Goal: Task Accomplishment & Management: Manage account settings

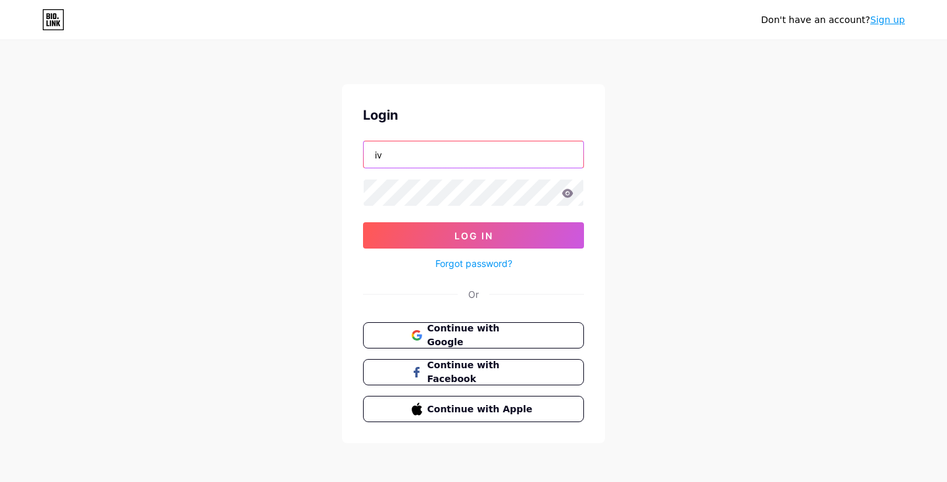
type input "i"
type input "thelalasland"
click at [473, 235] on button "Log In" at bounding box center [473, 235] width 221 height 26
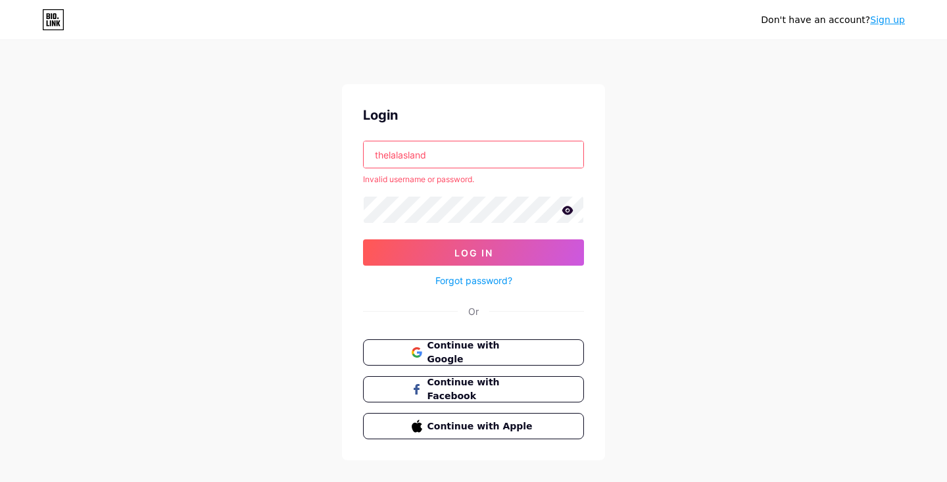
click at [504, 153] on input "thelalasland" at bounding box center [474, 154] width 220 height 26
click at [469, 283] on link "Forgot password?" at bounding box center [473, 281] width 77 height 14
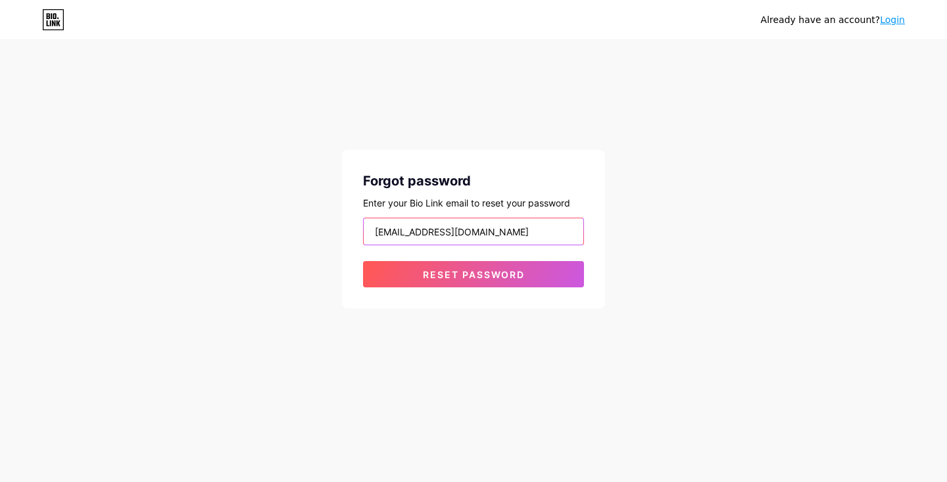
click at [473, 274] on button "Reset password" at bounding box center [473, 274] width 221 height 26
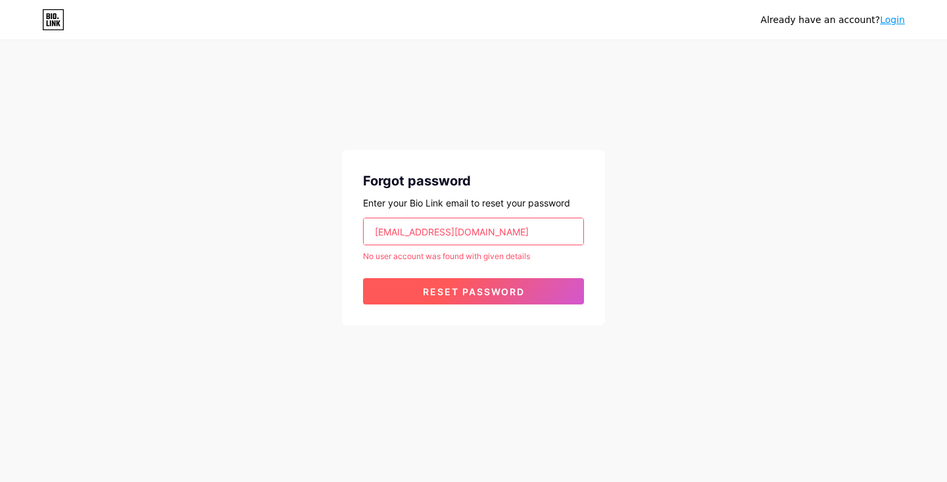
click at [464, 288] on span "Reset password" at bounding box center [474, 291] width 102 height 11
click at [481, 234] on input "ivicueva@hotmail.com" at bounding box center [474, 231] width 220 height 26
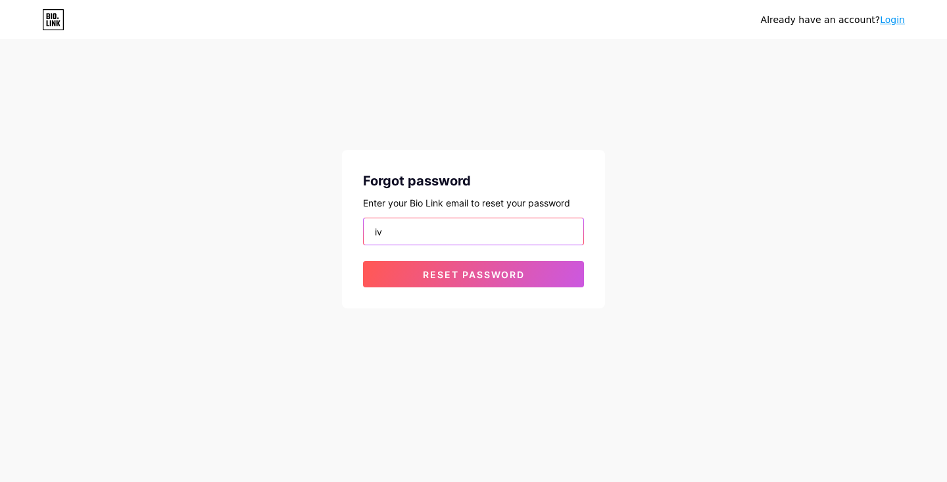
type input "i"
type input "thelalasland@outlook.com"
click at [473, 274] on button "Reset password" at bounding box center [473, 274] width 221 height 26
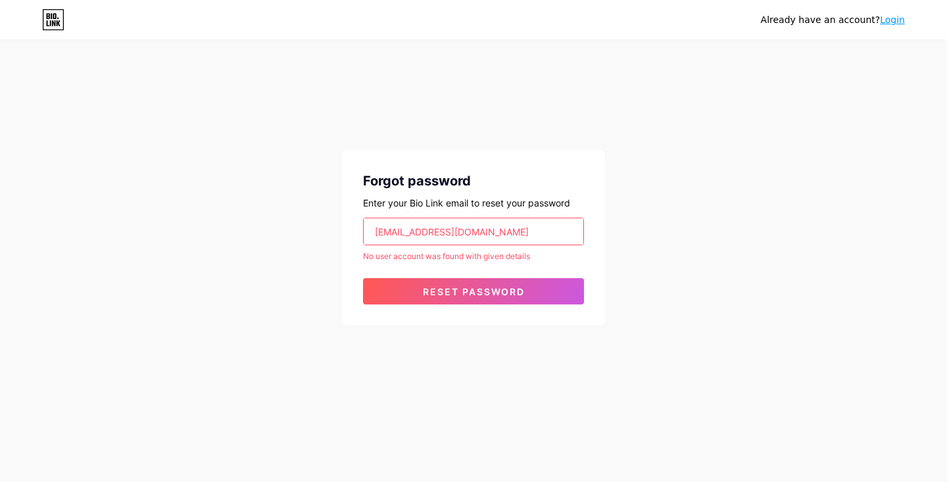
click at [891, 20] on link "Login" at bounding box center [892, 19] width 25 height 11
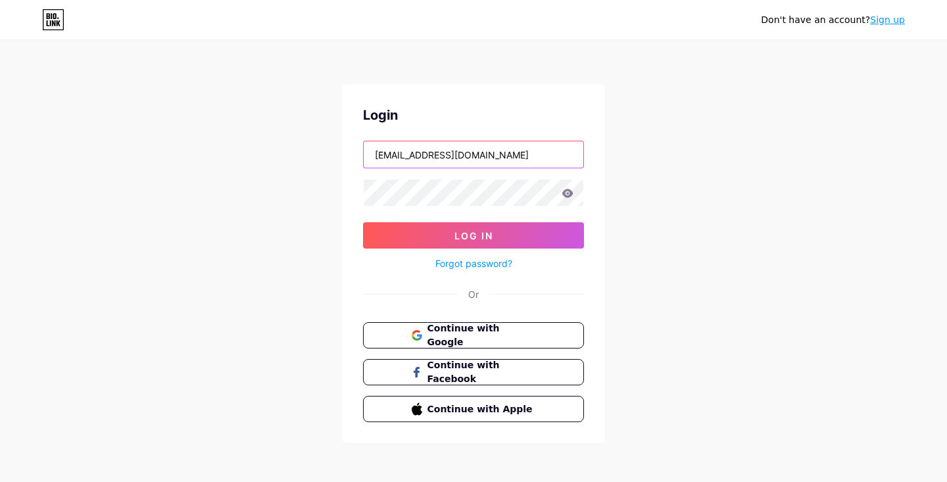
type input "thelalasland@outlook.com"
click at [473, 235] on button "Log In" at bounding box center [473, 235] width 221 height 26
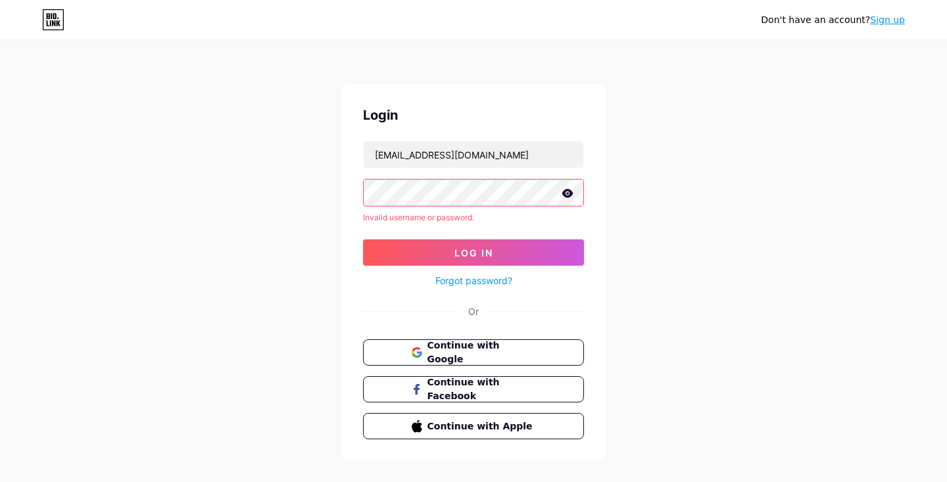
click at [463, 276] on link "Forgot password?" at bounding box center [473, 281] width 77 height 14
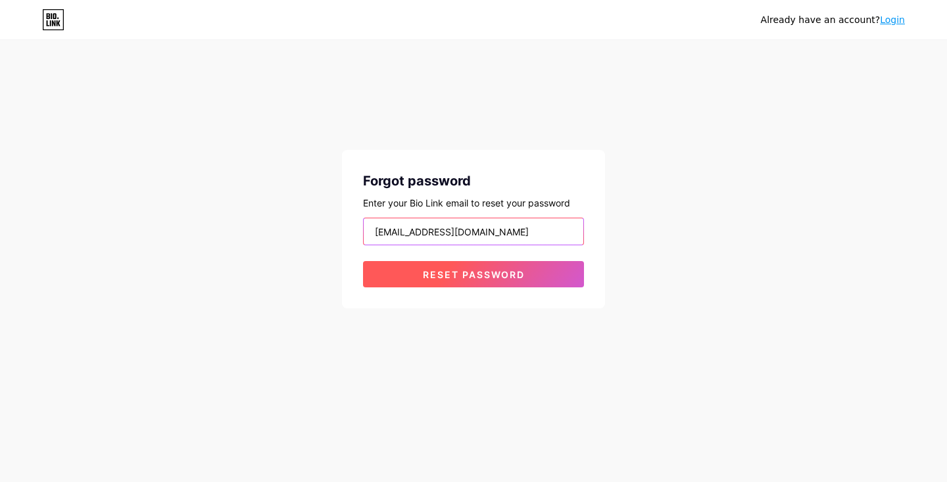
type input "thelalasland@outlook.com"
click at [409, 276] on button "Reset password" at bounding box center [473, 274] width 221 height 26
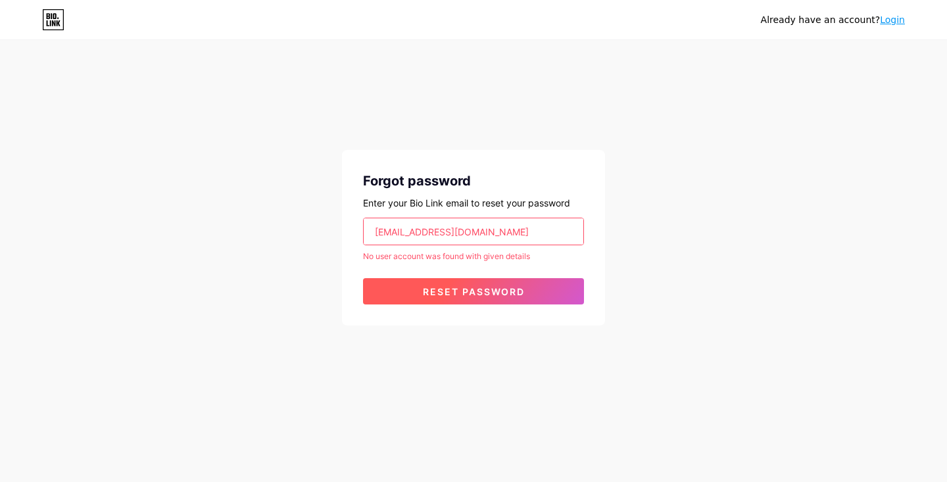
click at [459, 287] on span "Reset password" at bounding box center [474, 291] width 102 height 11
click at [891, 20] on link "Login" at bounding box center [892, 19] width 25 height 11
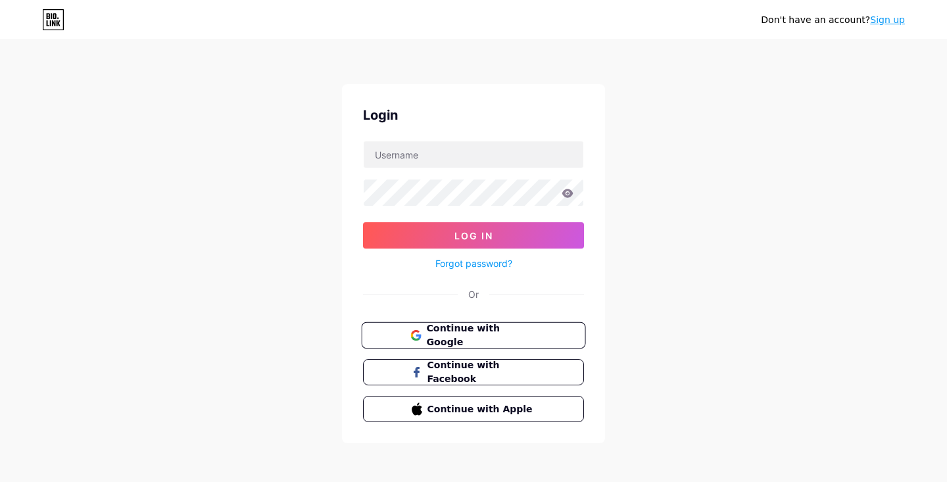
click at [548, 334] on button "Continue with Google" at bounding box center [473, 335] width 224 height 27
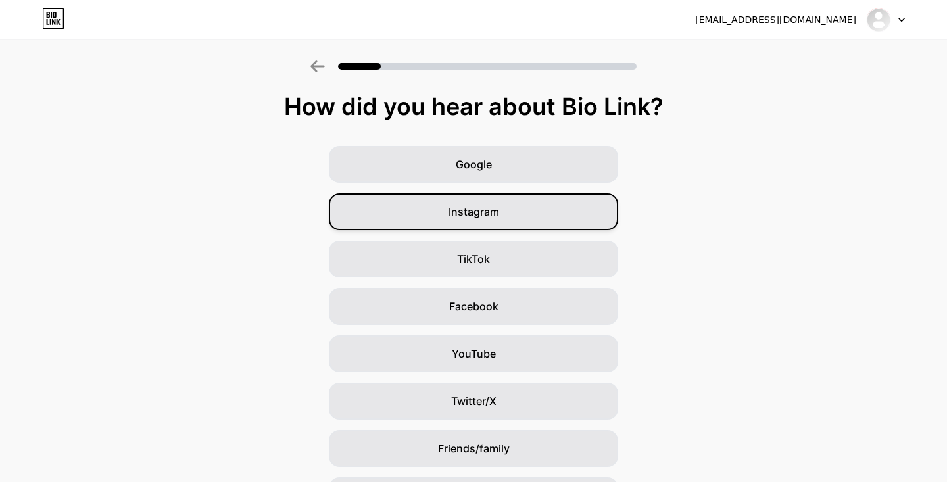
click at [572, 208] on div "Instagram" at bounding box center [473, 211] width 289 height 37
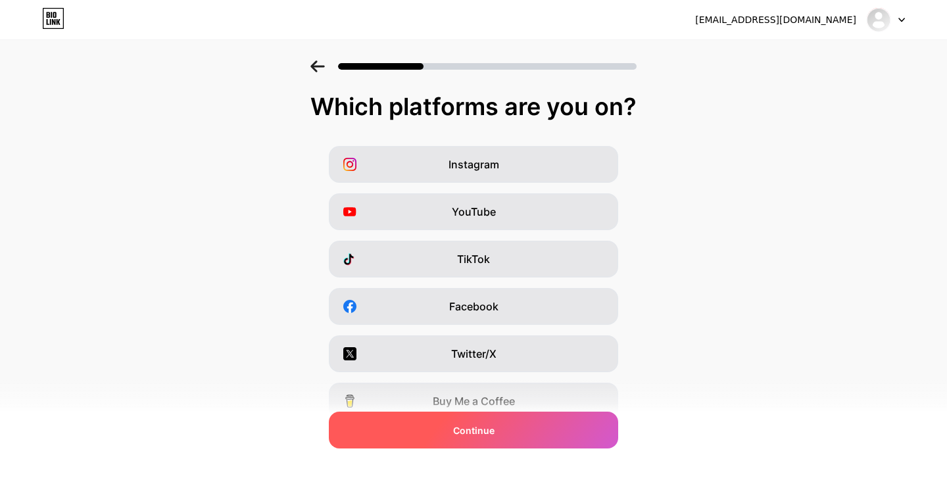
click at [556, 431] on div "Continue" at bounding box center [473, 430] width 289 height 37
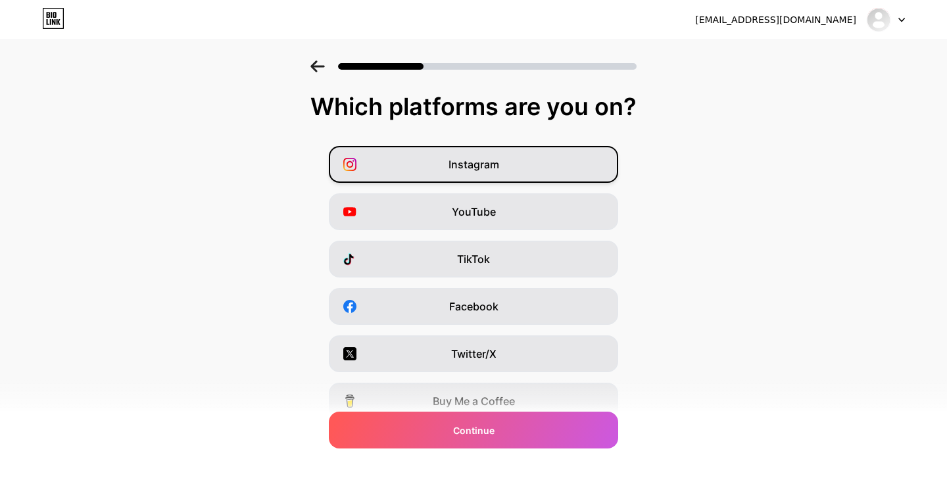
click at [577, 168] on div "Instagram" at bounding box center [473, 164] width 289 height 37
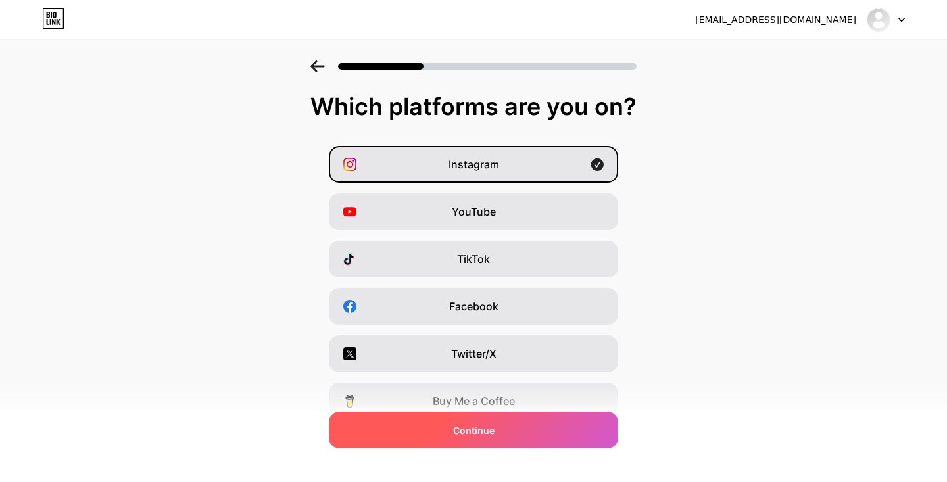
click at [594, 434] on div "Continue" at bounding box center [473, 430] width 289 height 37
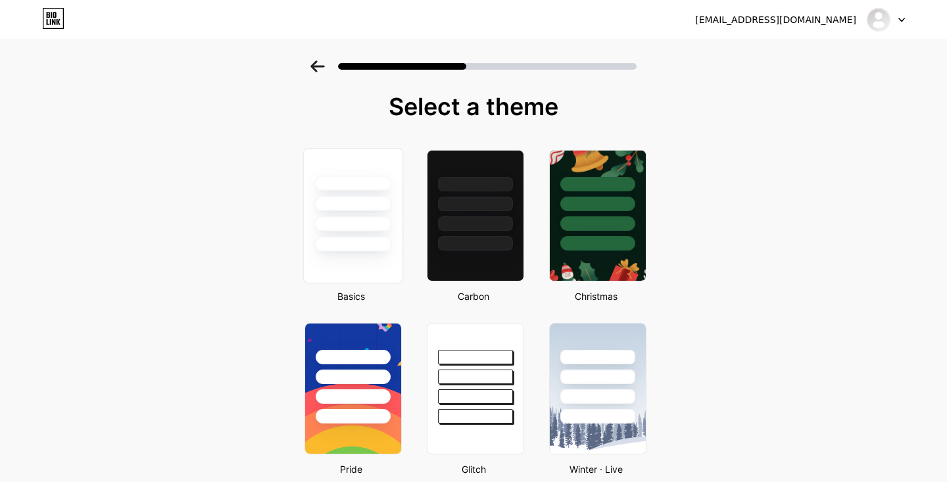
click at [364, 203] on div at bounding box center [352, 203] width 77 height 15
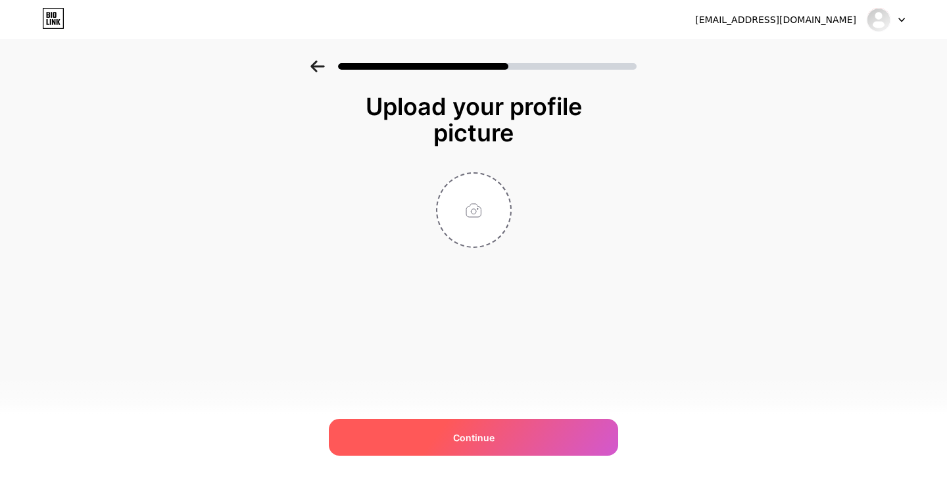
click at [551, 428] on div "Continue" at bounding box center [473, 437] width 289 height 37
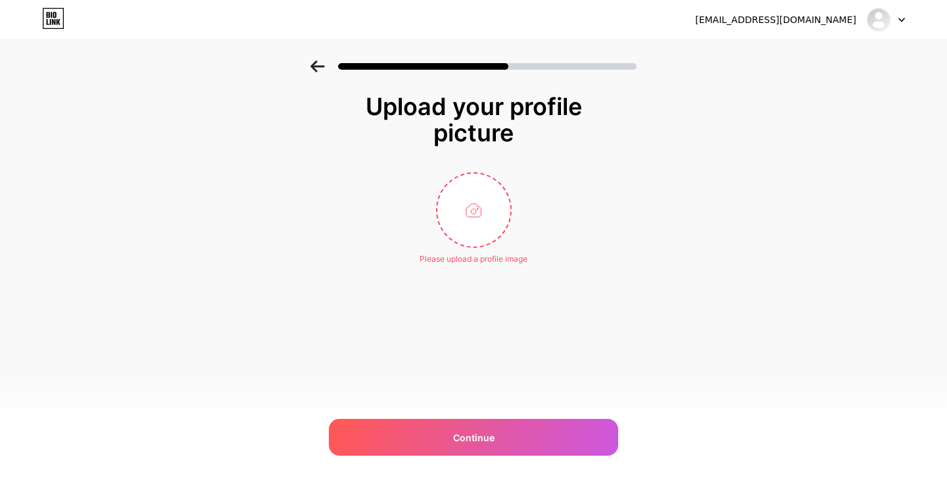
click at [898, 18] on icon at bounding box center [901, 20] width 7 height 5
click at [57, 15] on icon at bounding box center [53, 18] width 22 height 21
